Goal: Information Seeking & Learning: Check status

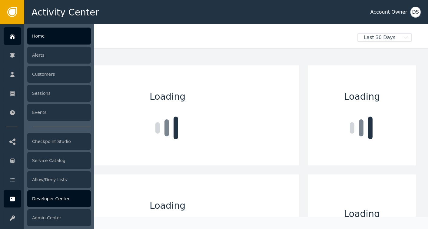
click at [41, 198] on div "Developer Center" at bounding box center [59, 198] width 64 height 17
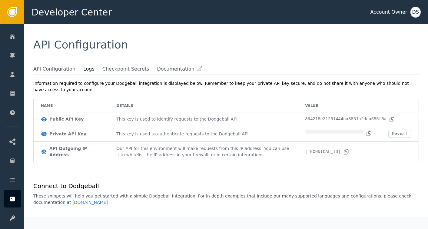
click at [87, 68] on span "Logs" at bounding box center [92, 68] width 19 height 7
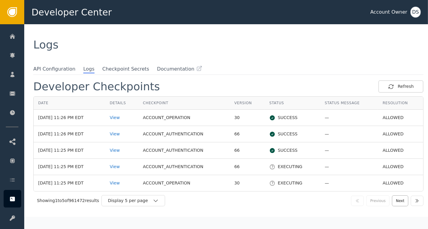
click at [396, 202] on button "Next" at bounding box center [400, 200] width 16 height 11
click at [121, 181] on div "View" at bounding box center [122, 183] width 24 height 6
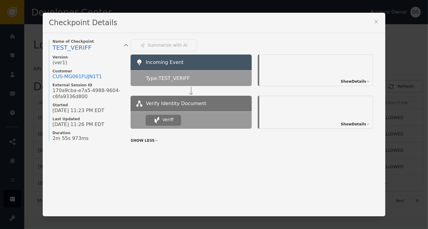
click at [355, 126] on span "Show Details" at bounding box center [353, 123] width 25 height 5
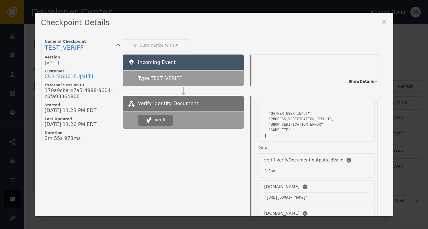
scroll to position [121, 0]
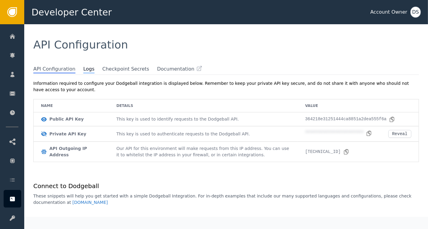
click at [83, 68] on span "Logs" at bounding box center [88, 69] width 11 height 8
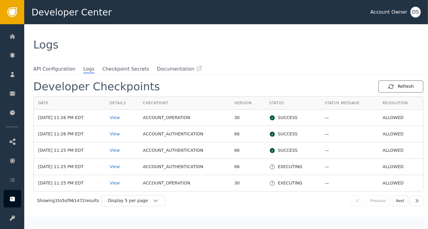
click at [399, 87] on div "Refresh" at bounding box center [401, 86] width 26 height 6
click at [399, 199] on button "Next" at bounding box center [400, 200] width 16 height 11
click at [378, 197] on button "Previous" at bounding box center [377, 200] width 23 height 11
click at [395, 85] on div "Refresh" at bounding box center [401, 86] width 26 height 6
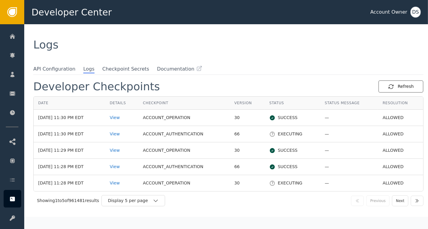
click at [395, 85] on div "Refresh" at bounding box center [401, 86] width 26 height 6
click at [400, 83] on button "Refresh" at bounding box center [400, 86] width 45 height 12
click at [395, 200] on button "Next" at bounding box center [400, 200] width 16 height 11
click at [375, 198] on button "Previous" at bounding box center [377, 200] width 23 height 11
click at [397, 87] on div "Refresh" at bounding box center [401, 86] width 26 height 6
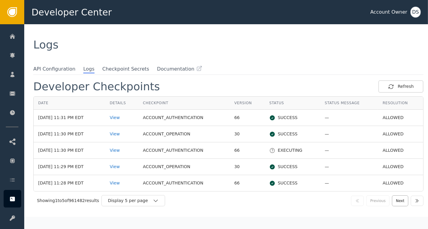
click at [400, 200] on button "Next" at bounding box center [400, 200] width 16 height 11
click at [120, 180] on div "View" at bounding box center [122, 183] width 24 height 6
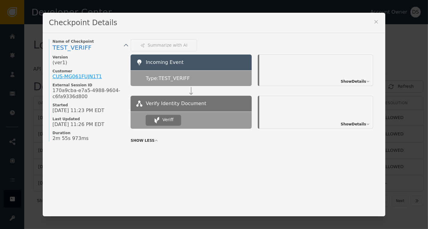
click at [58, 77] on div "CUS- MG061FUJN1T1" at bounding box center [76, 77] width 49 height 6
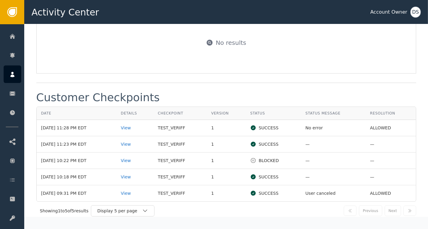
scroll to position [666, 0]
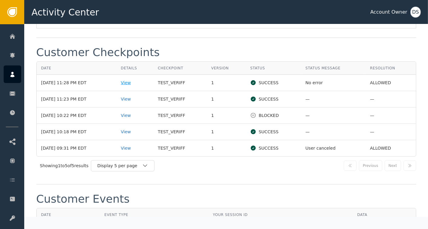
click at [132, 80] on div "View" at bounding box center [135, 83] width 28 height 6
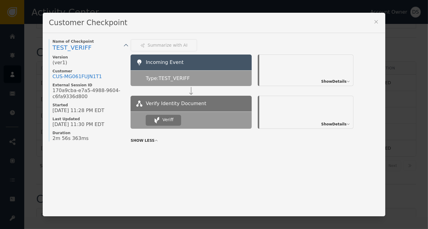
click at [333, 122] on span "Show Details" at bounding box center [333, 123] width 25 height 5
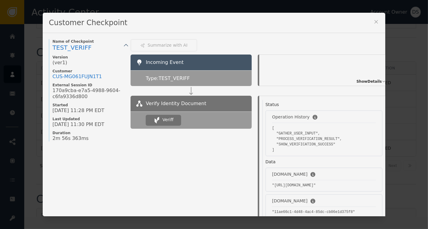
scroll to position [545, 0]
